Goal: Navigation & Orientation: Find specific page/section

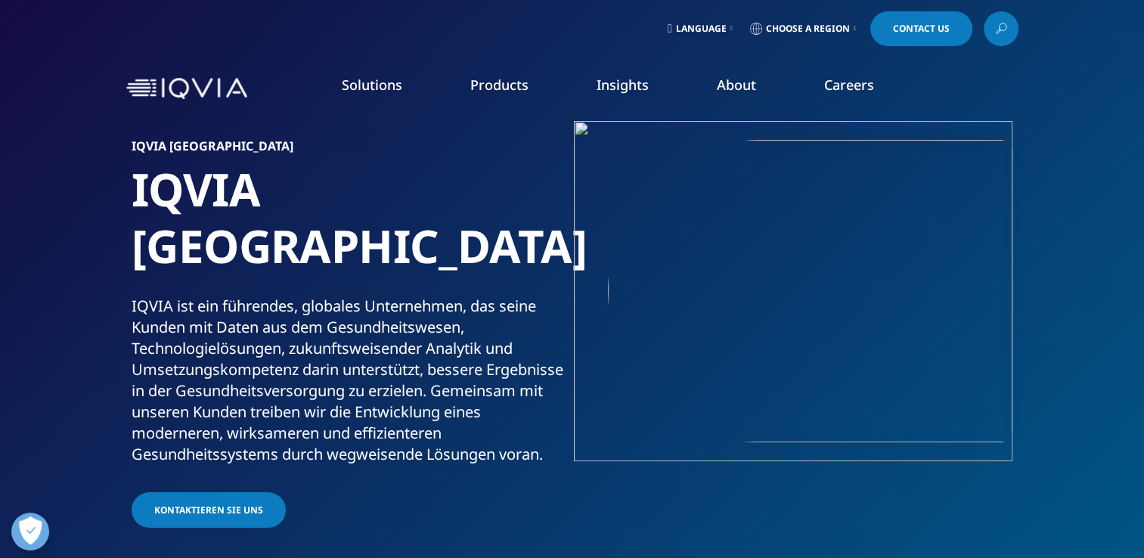
click at [690, 21] on link "Language" at bounding box center [700, 28] width 71 height 35
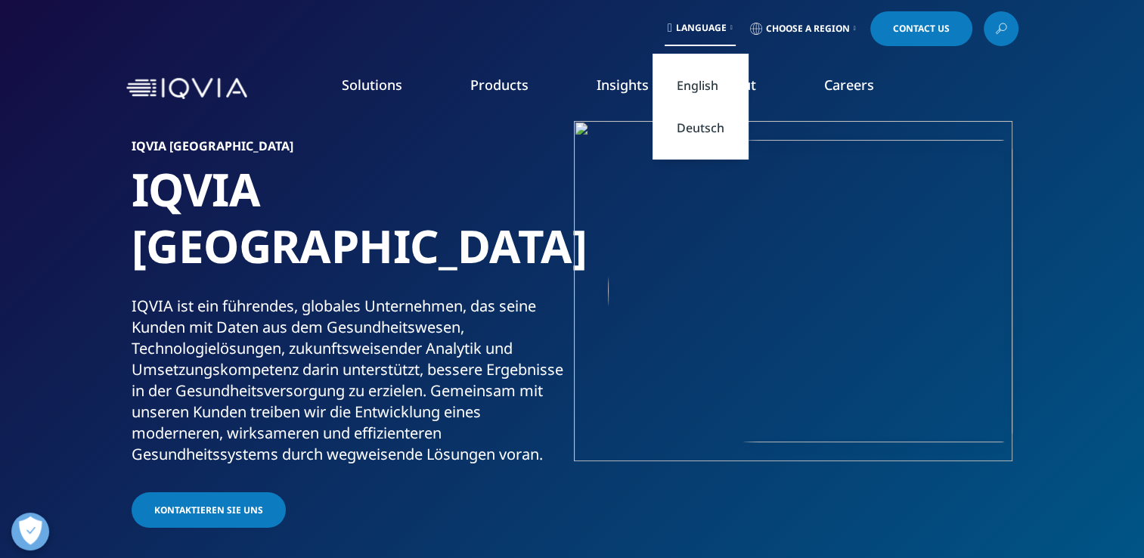
click at [694, 126] on link "Deutsch" at bounding box center [701, 128] width 96 height 42
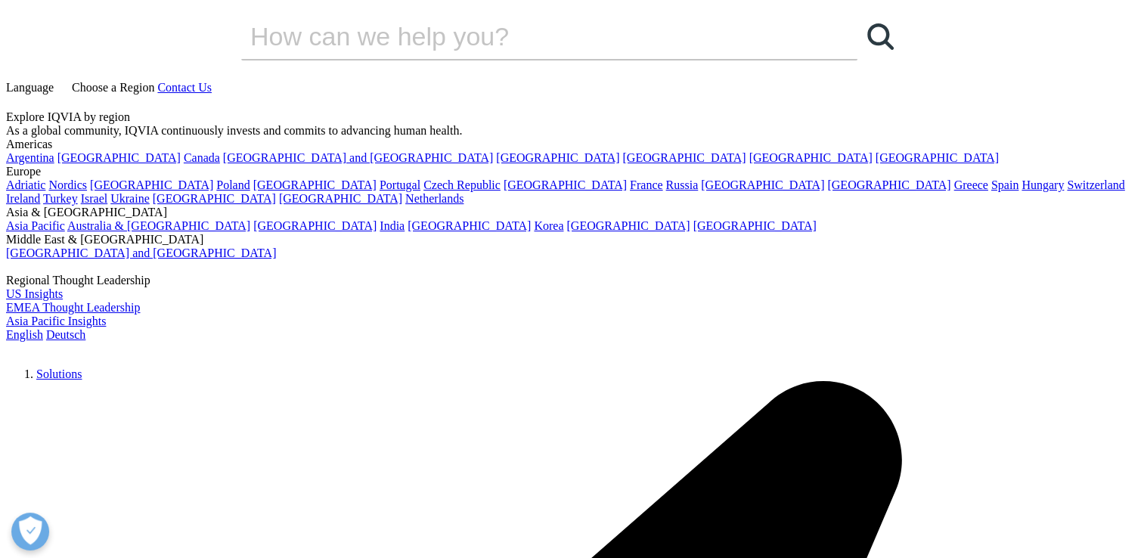
click at [57, 81] on link "Language" at bounding box center [31, 87] width 51 height 13
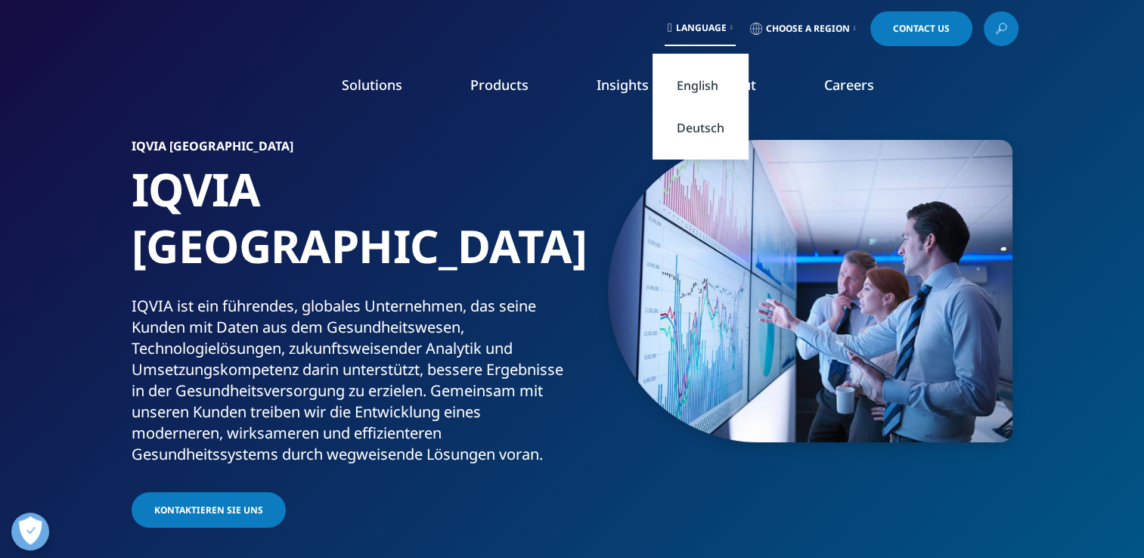
click at [700, 129] on link "Deutsch" at bounding box center [701, 128] width 96 height 42
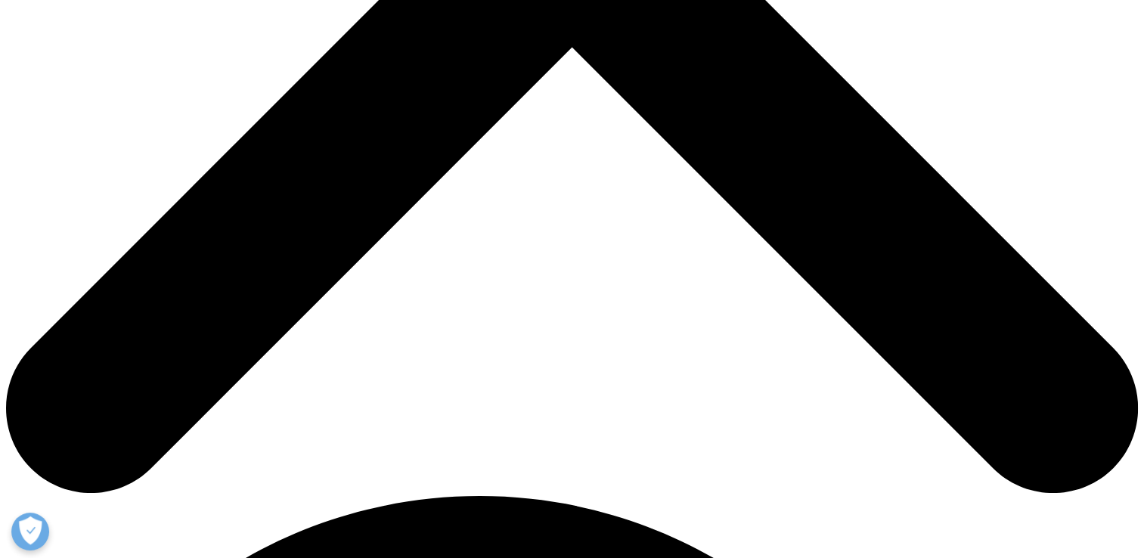
scroll to position [832, 0]
